Goal: Task Accomplishment & Management: Manage account settings

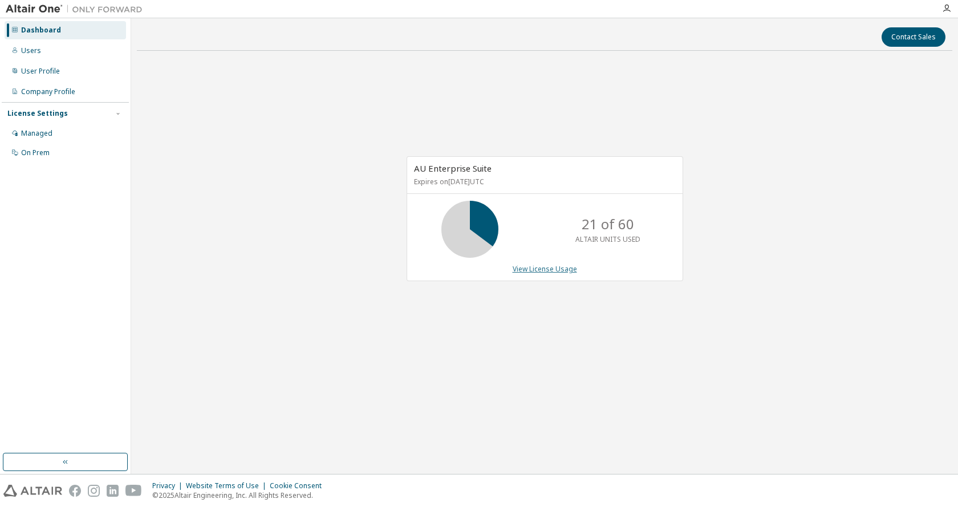
click at [546, 266] on link "View License Usage" at bounding box center [545, 269] width 64 height 10
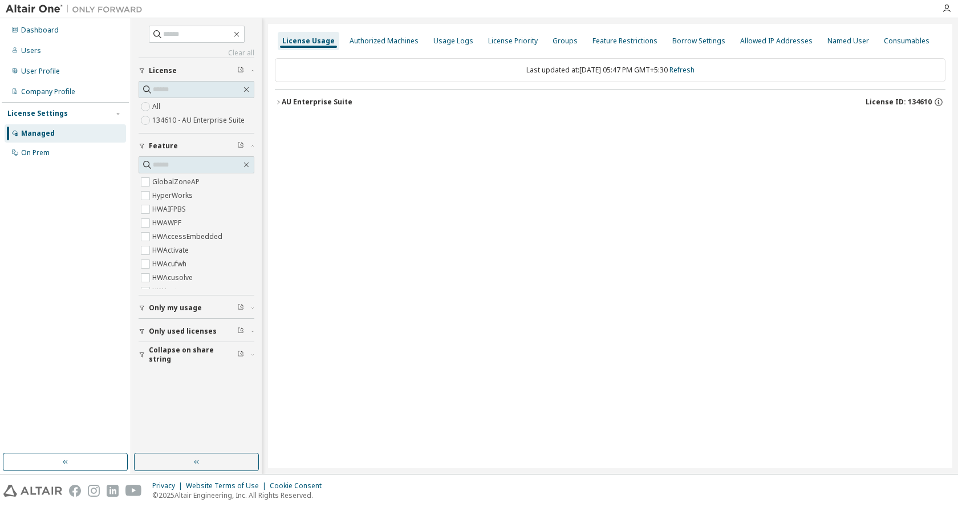
click at [277, 100] on icon "button" at bounding box center [278, 102] width 7 height 7
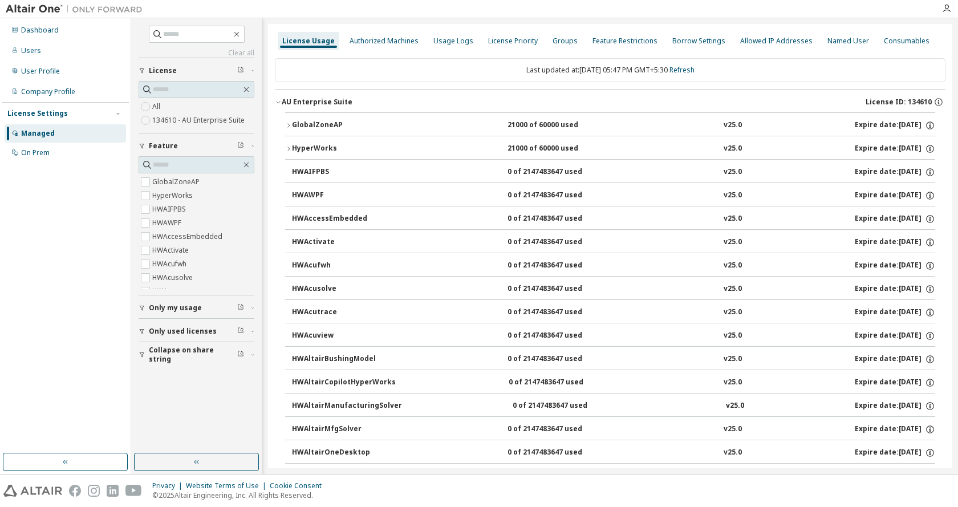
click at [287, 148] on icon "button" at bounding box center [288, 148] width 7 height 7
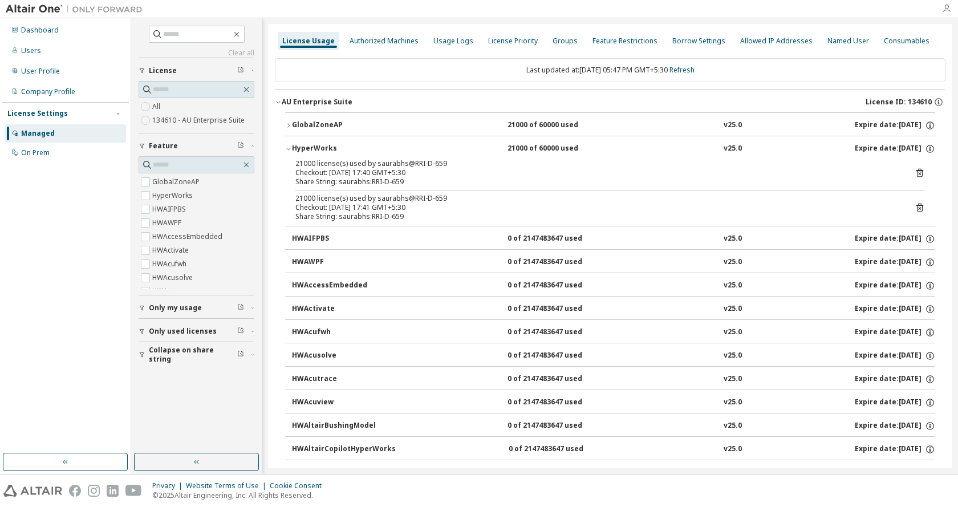
click at [948, 8] on icon "button" at bounding box center [946, 8] width 9 height 9
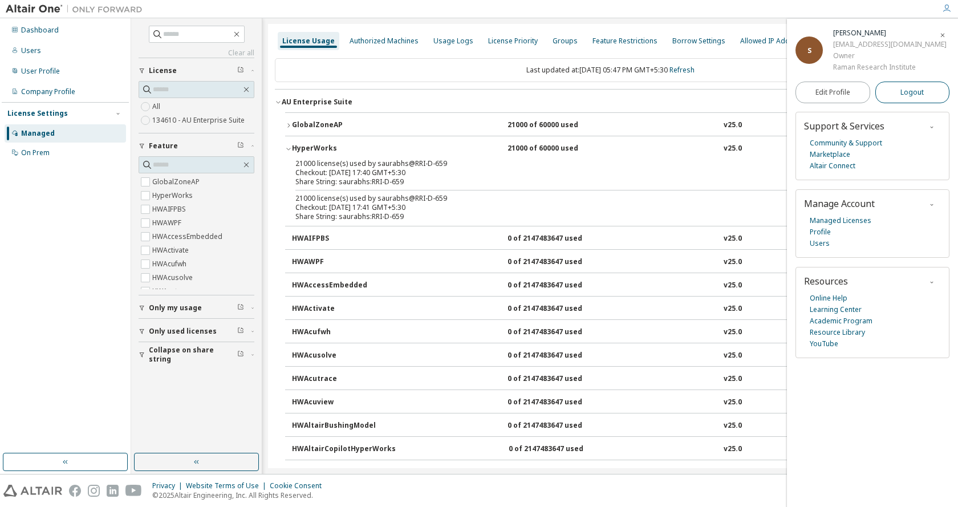
click at [909, 91] on span "Logout" at bounding box center [912, 92] width 23 height 11
